Goal: Information Seeking & Learning: Check status

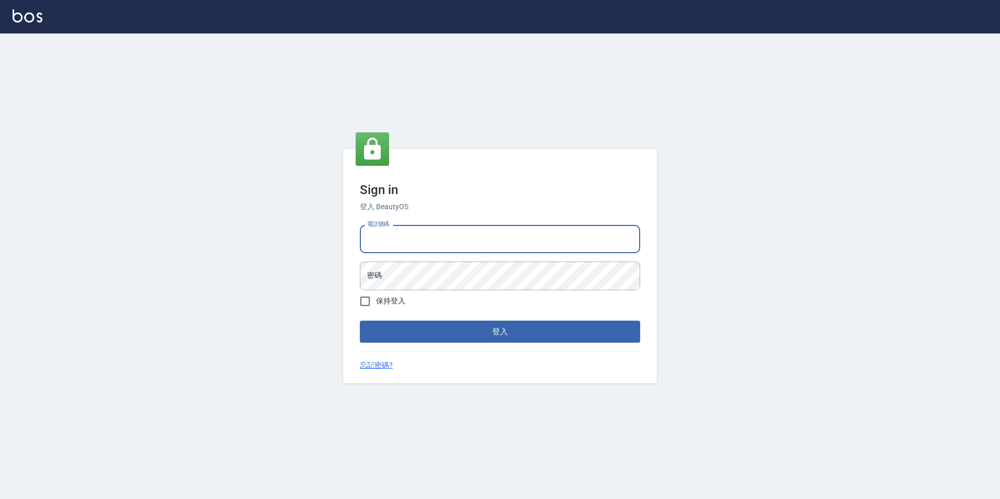
click at [420, 242] on input "電話號碼" at bounding box center [500, 239] width 280 height 28
type input "0936888819"
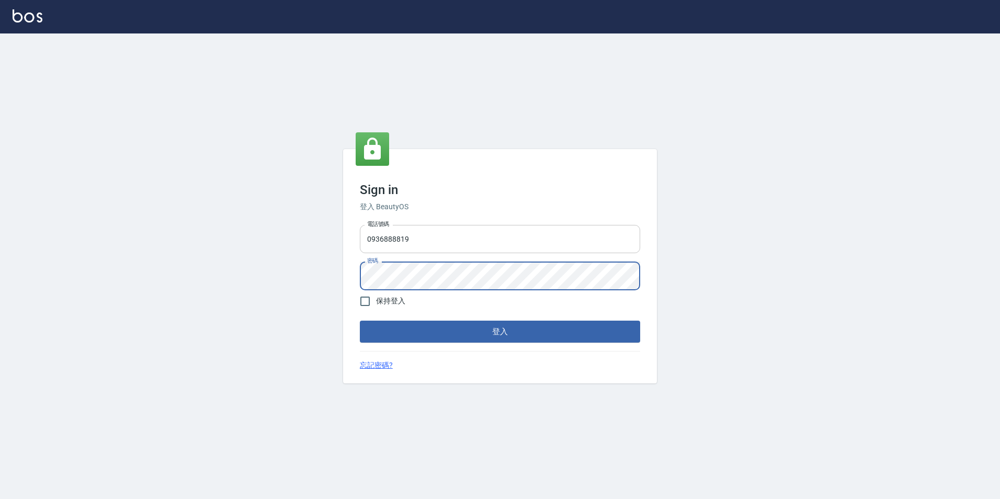
click at [360, 321] on button "登入" at bounding box center [500, 332] width 280 height 22
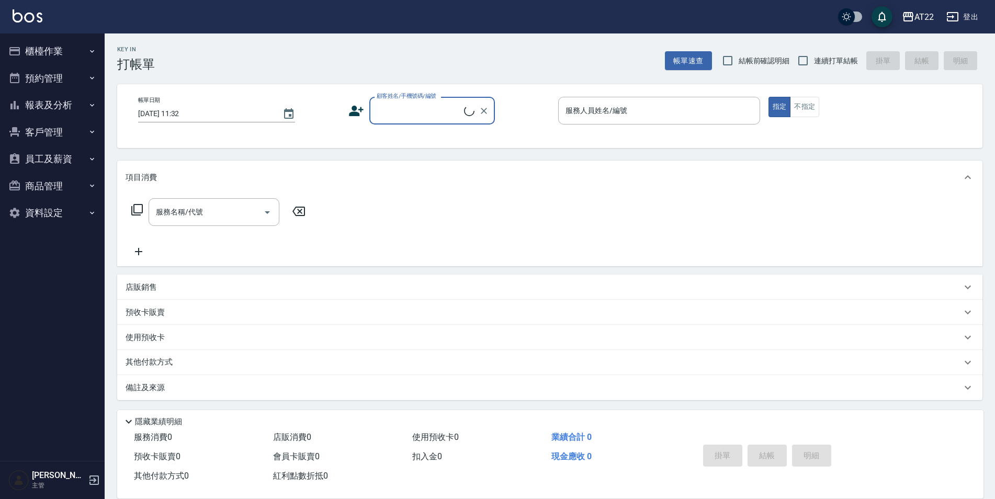
click at [71, 110] on button "報表及分析" at bounding box center [52, 105] width 96 height 27
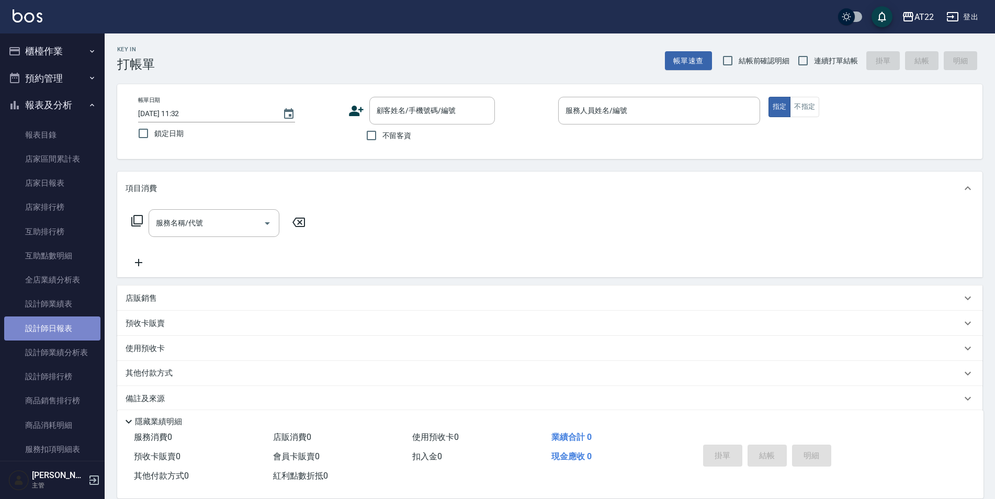
click at [74, 336] on link "設計師日報表" at bounding box center [52, 328] width 96 height 24
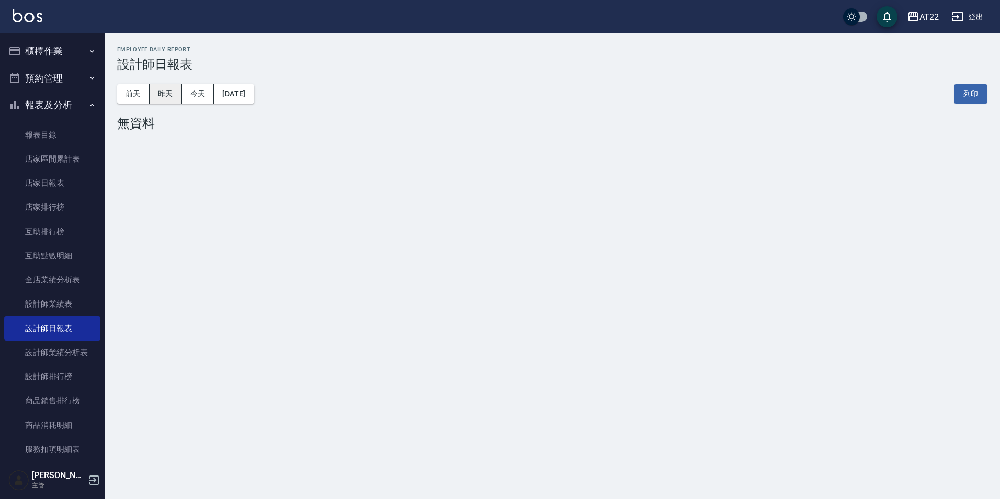
click at [166, 86] on button "昨天" at bounding box center [166, 93] width 32 height 19
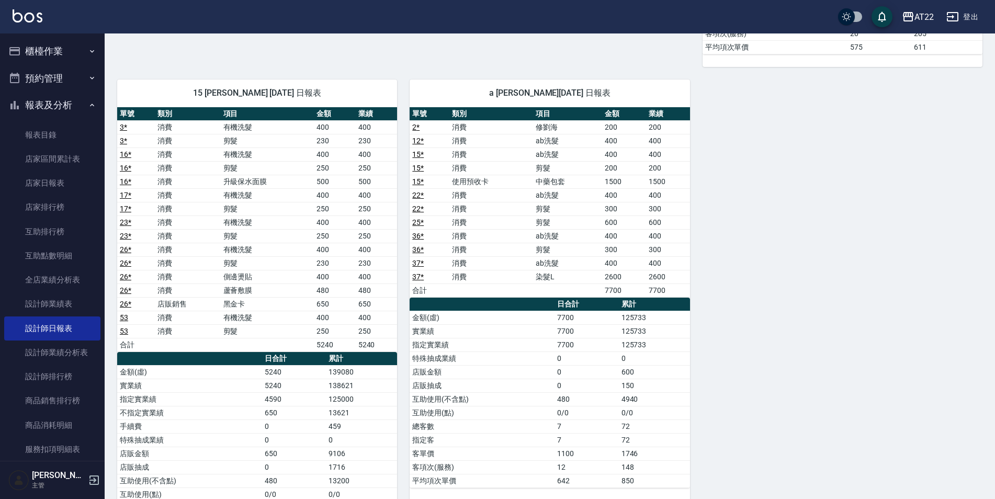
scroll to position [1987, 0]
